Goal: Task Accomplishment & Management: Use online tool/utility

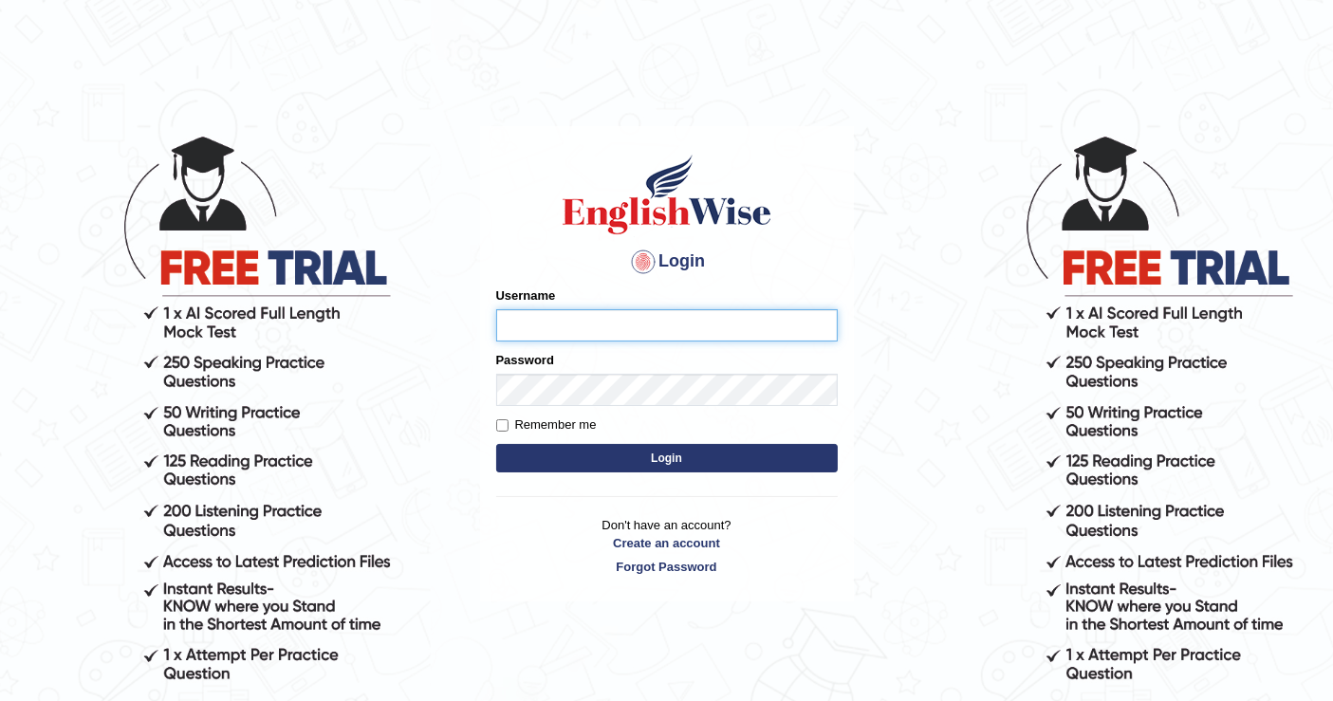
click at [606, 328] on input "Username" at bounding box center [667, 325] width 342 height 32
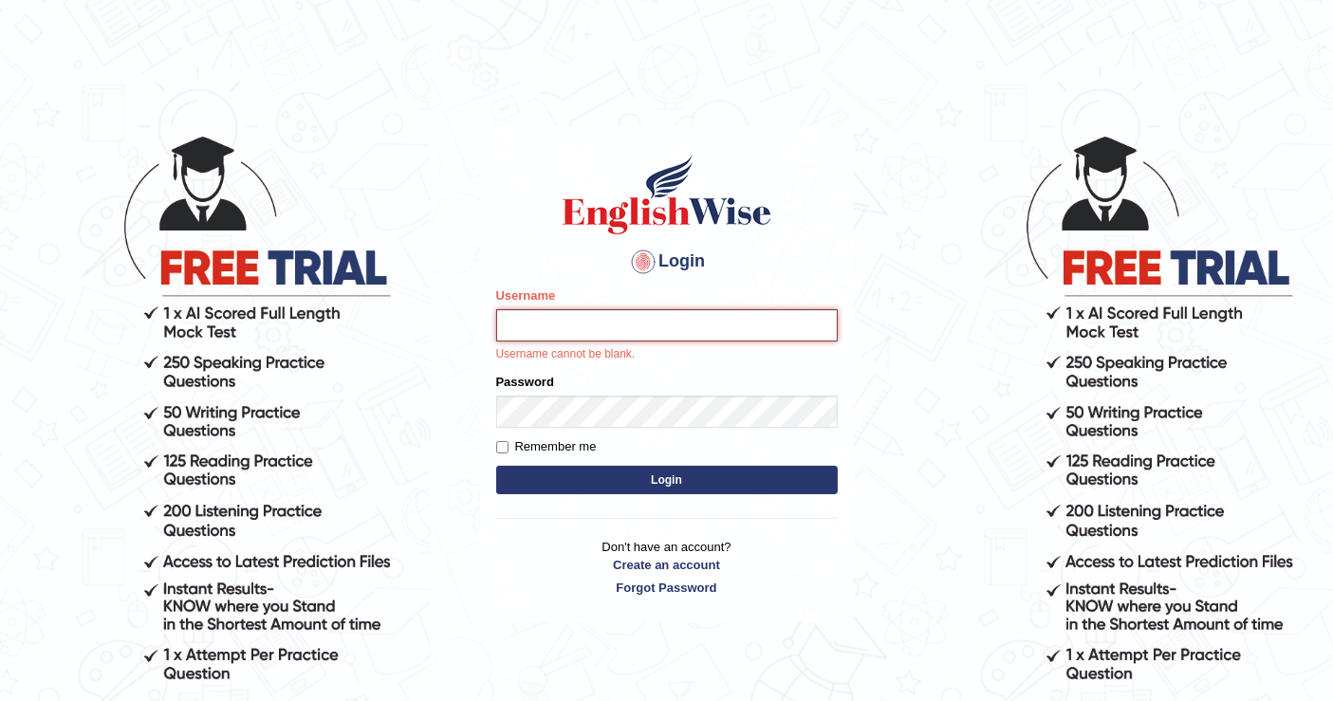
type input "mustafaD"
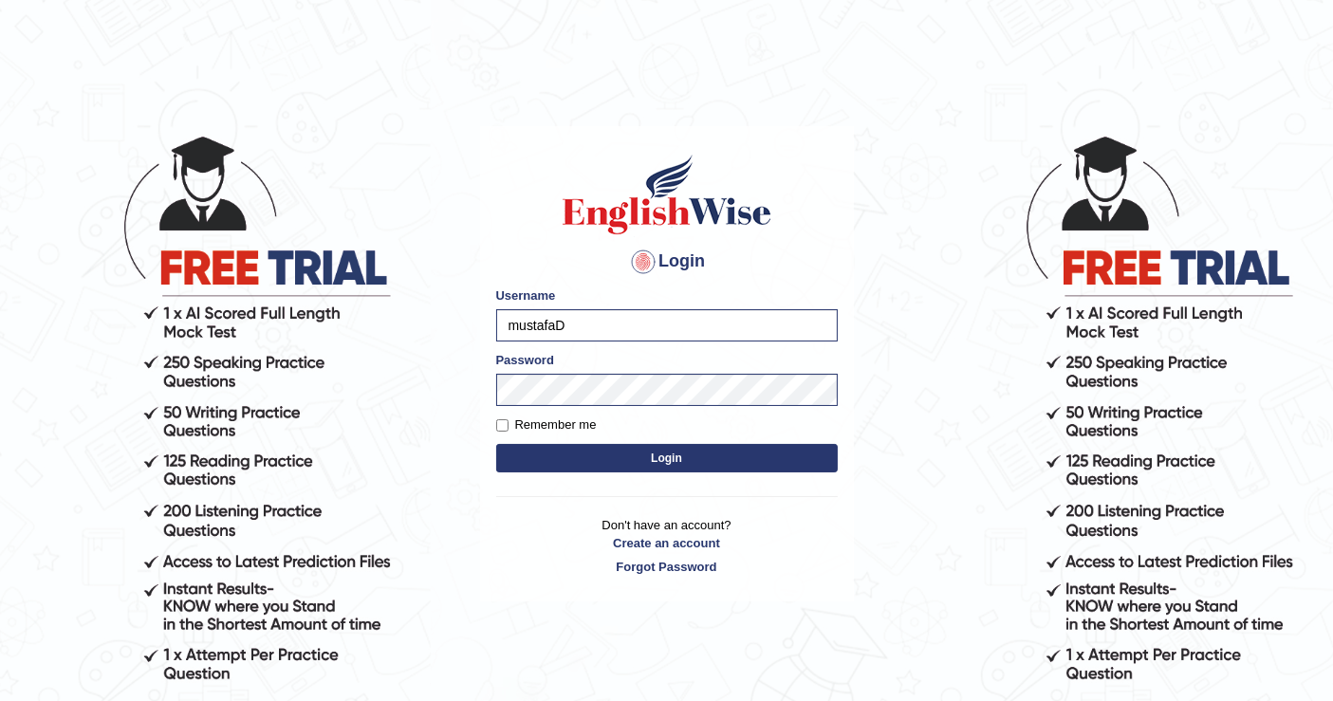
click at [655, 448] on button "Login" at bounding box center [667, 458] width 342 height 28
click at [717, 463] on button "Login" at bounding box center [667, 458] width 342 height 28
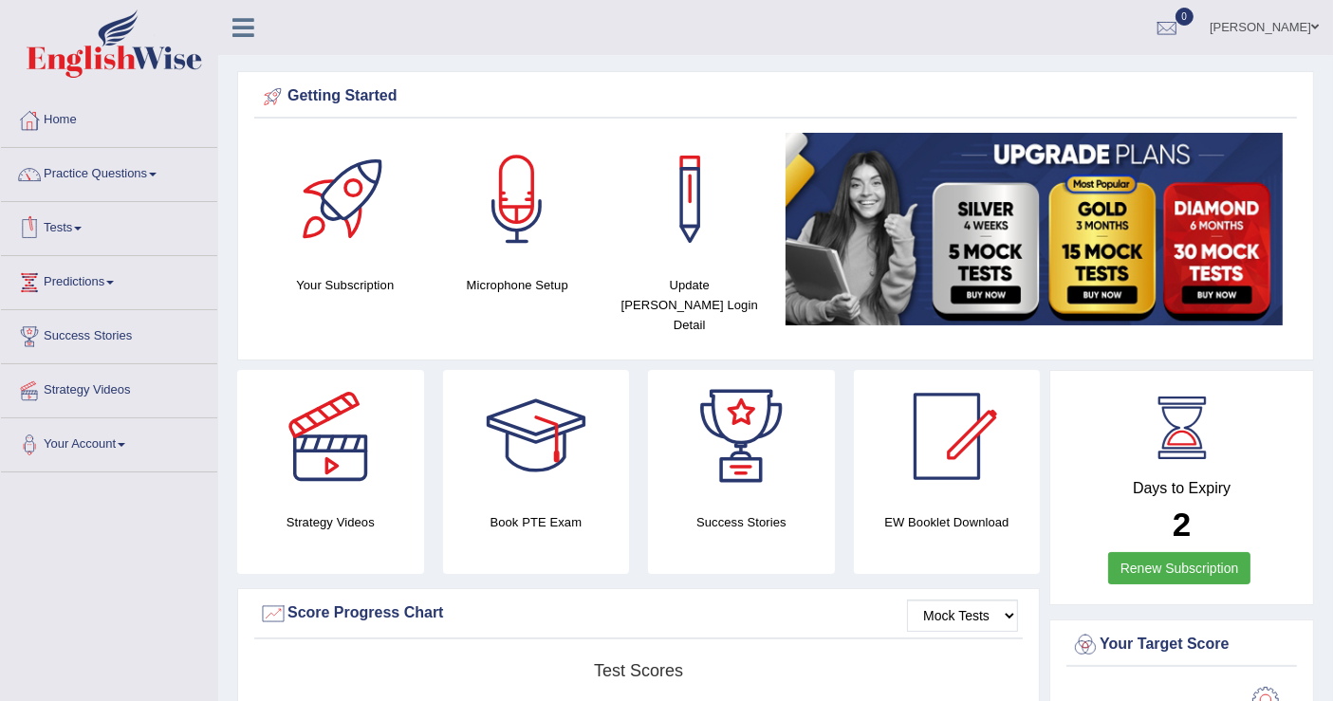
click at [81, 232] on link "Tests" at bounding box center [109, 225] width 216 height 47
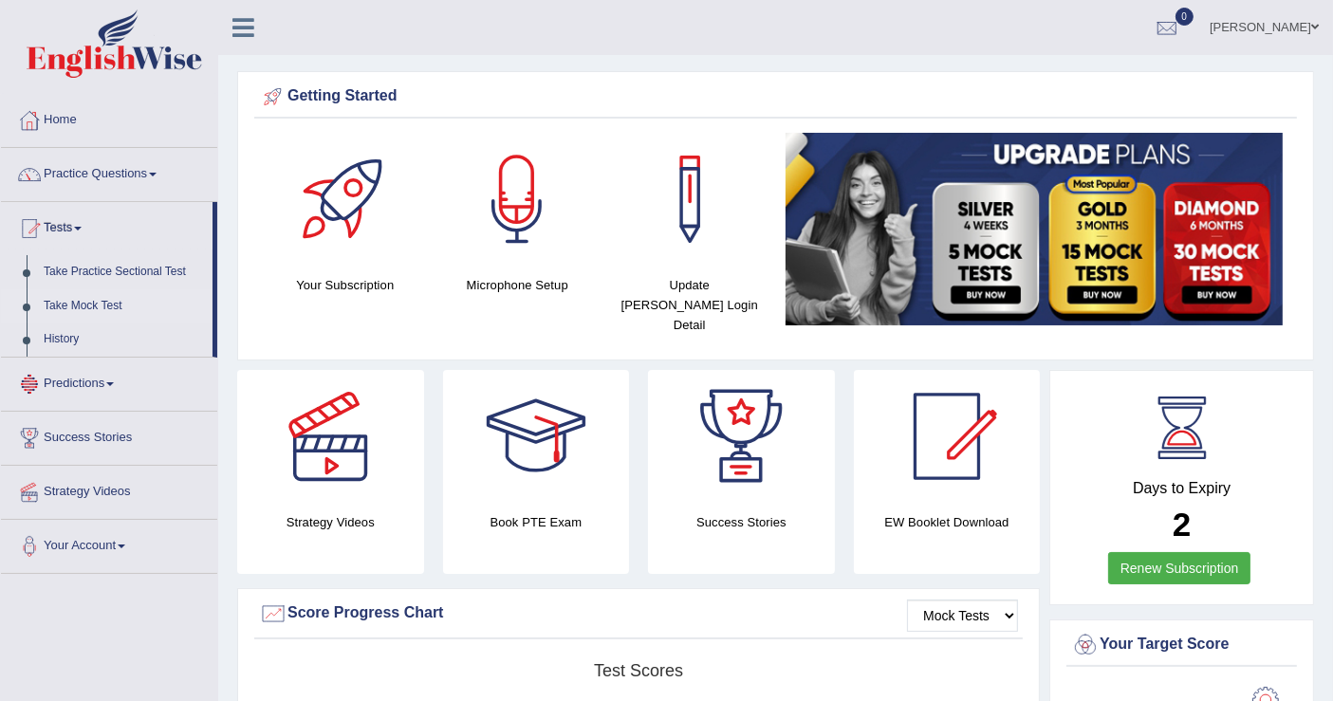
click at [88, 302] on link "Take Mock Test" at bounding box center [123, 306] width 177 height 34
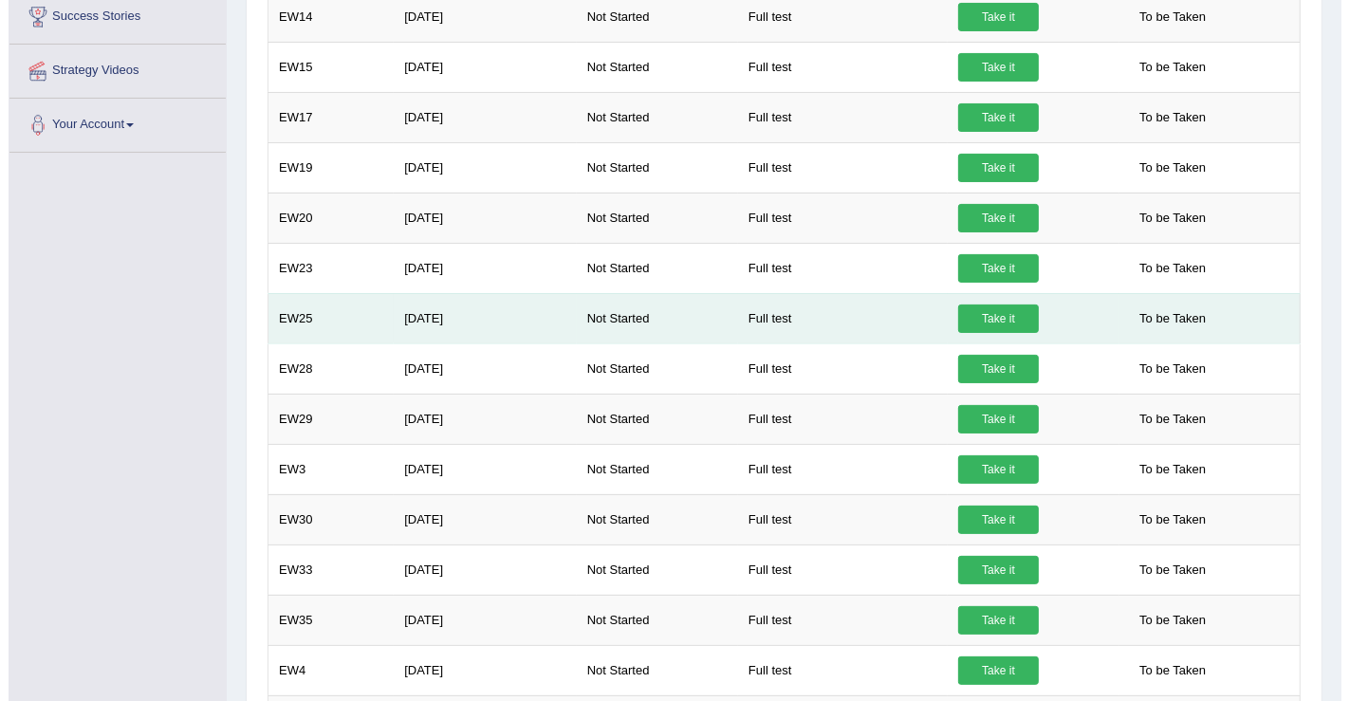
scroll to position [737, 0]
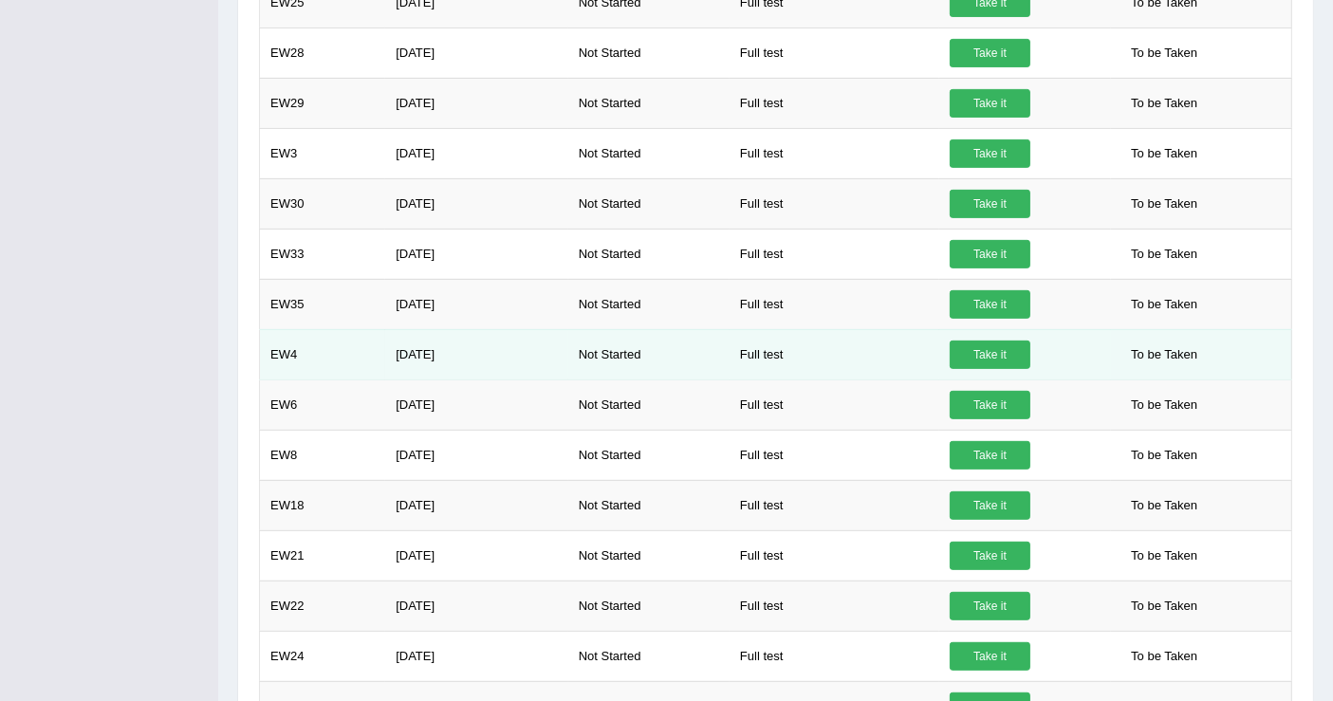
click at [949, 350] on td "Take it" at bounding box center [1026, 354] width 172 height 50
click at [959, 344] on link "Take it" at bounding box center [990, 355] width 81 height 28
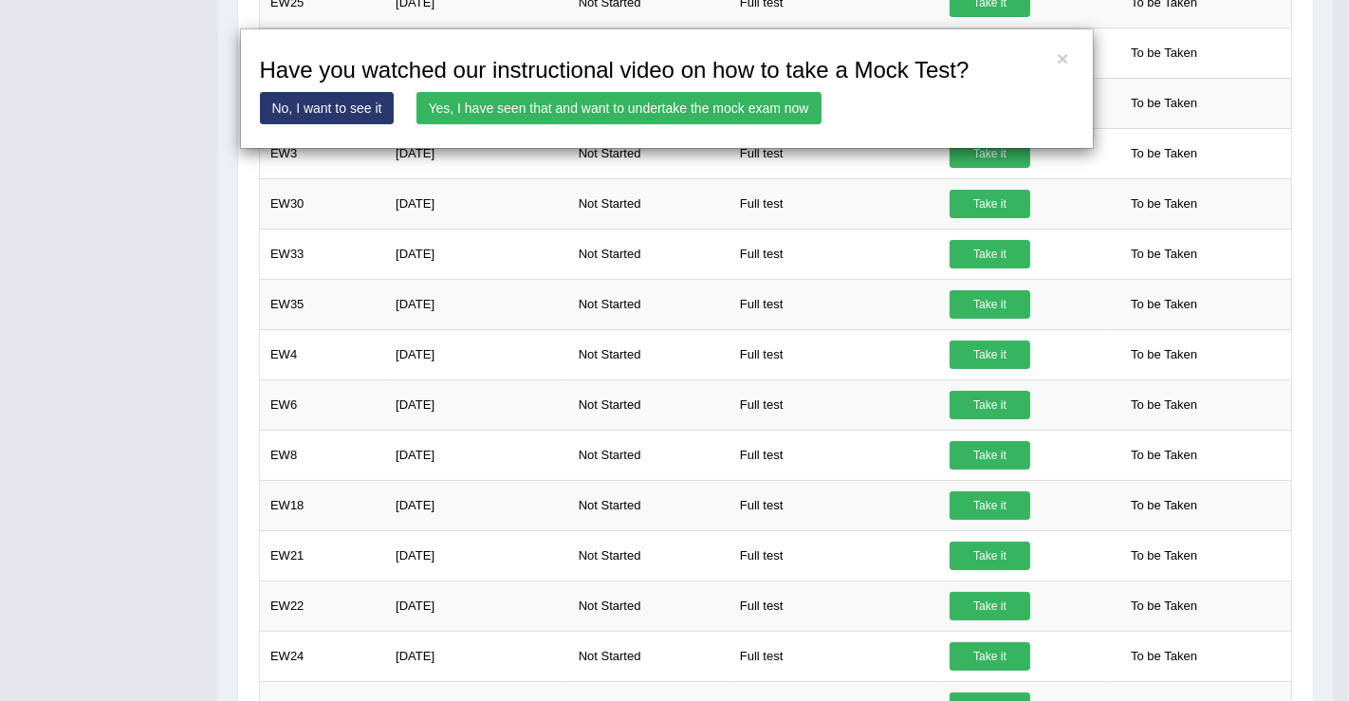
click at [698, 102] on link "Yes, I have seen that and want to undertake the mock exam now" at bounding box center [619, 108] width 405 height 32
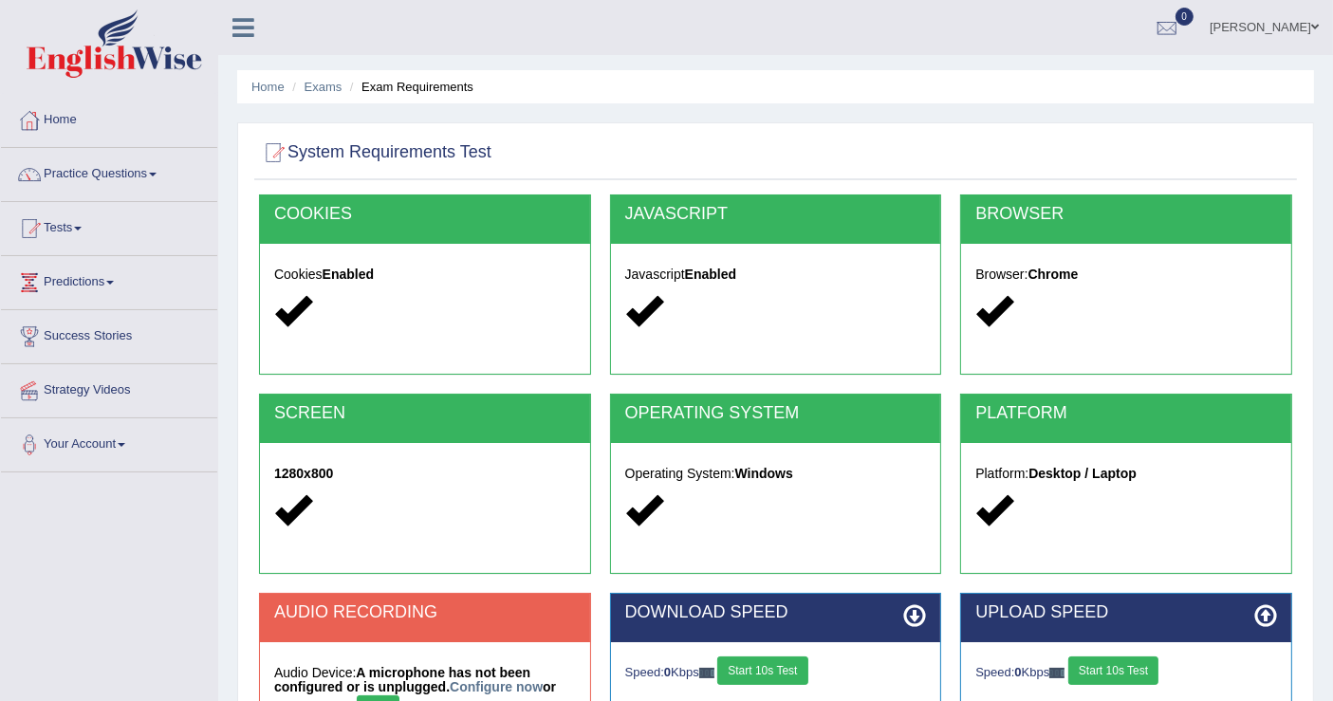
scroll to position [294, 0]
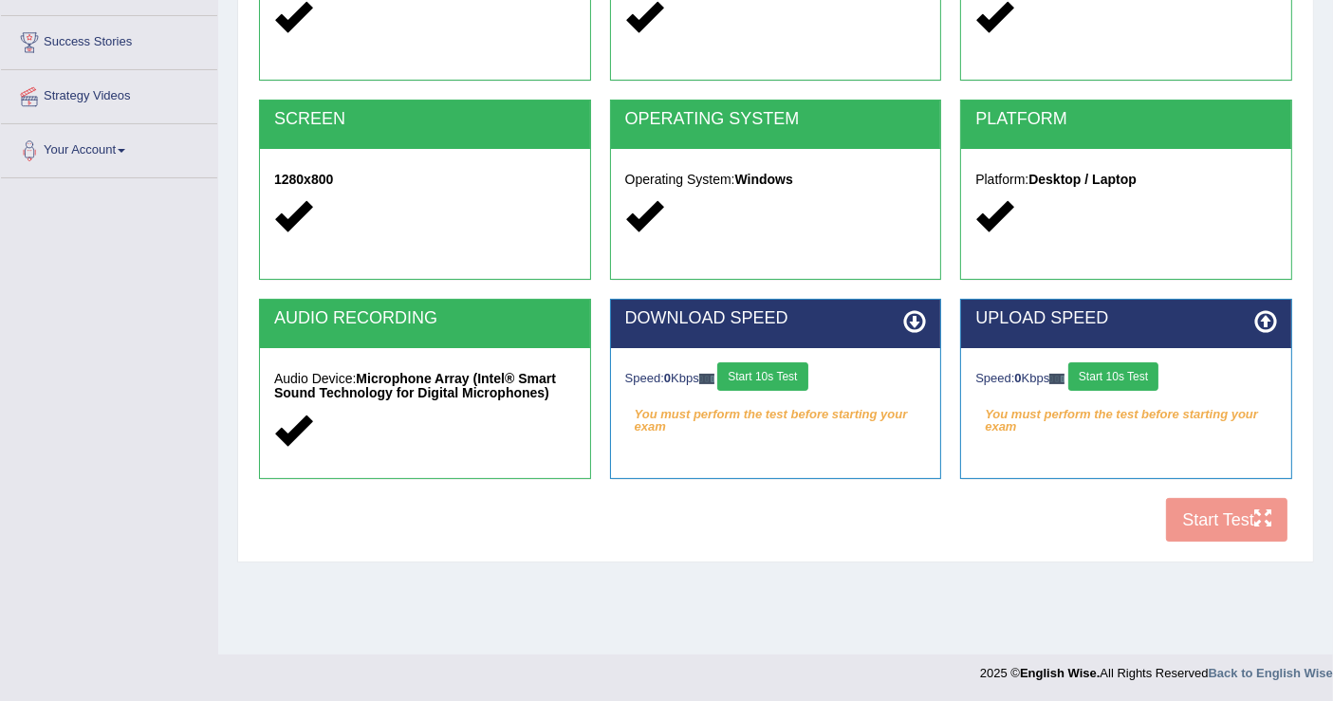
click at [769, 384] on button "Start 10s Test" at bounding box center [762, 377] width 90 height 28
click at [1113, 382] on button "Start 10s Test" at bounding box center [1114, 377] width 90 height 28
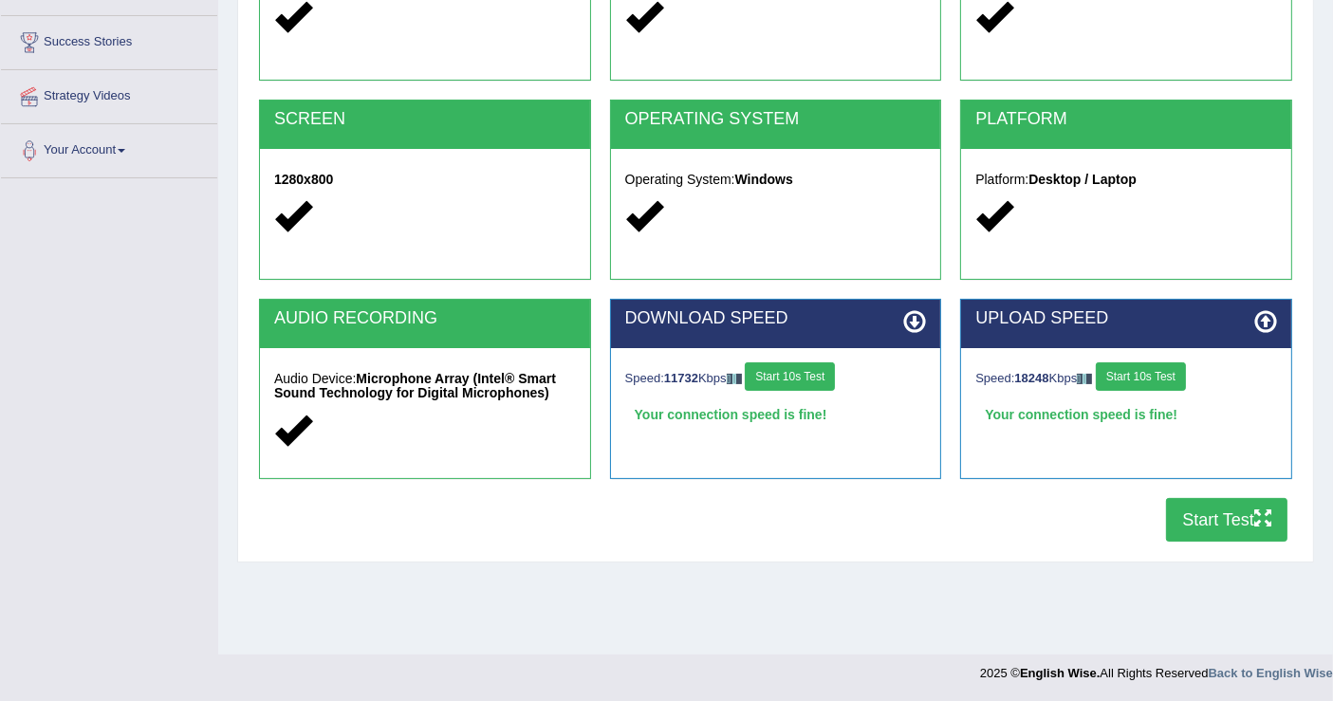
click at [1219, 523] on button "Start Test" at bounding box center [1226, 520] width 121 height 44
